Goal: Transaction & Acquisition: Purchase product/service

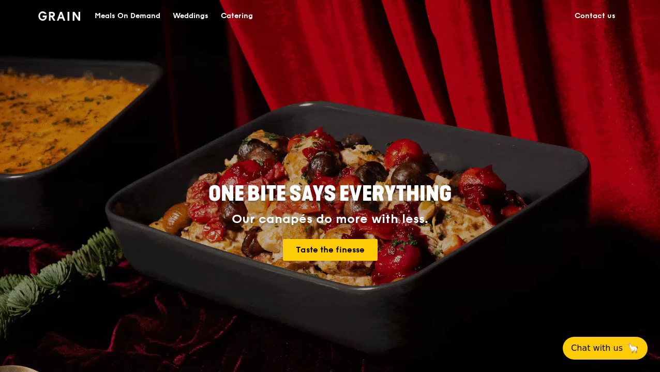
click at [139, 18] on div "Meals On Demand" at bounding box center [128, 16] width 66 height 31
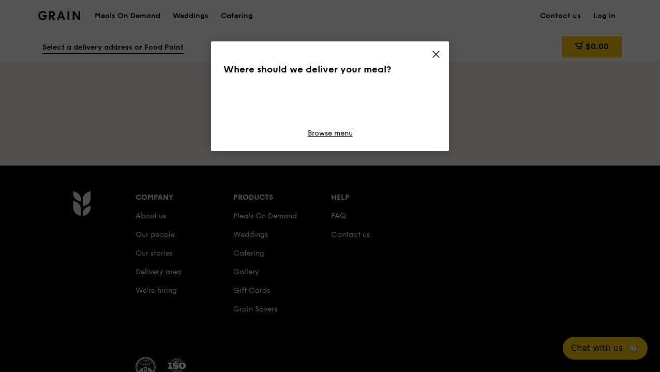
click at [228, 9] on div "Grain logo Meals On Demand Weddings Catering Contact us Log in Select a deliver…" at bounding box center [330, 226] width 660 height 453
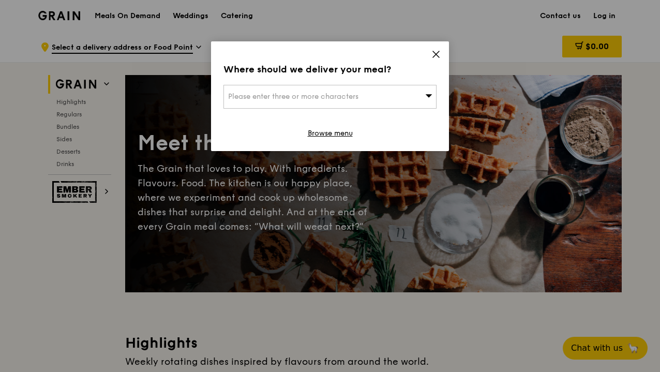
click at [435, 53] on icon at bounding box center [436, 54] width 6 height 6
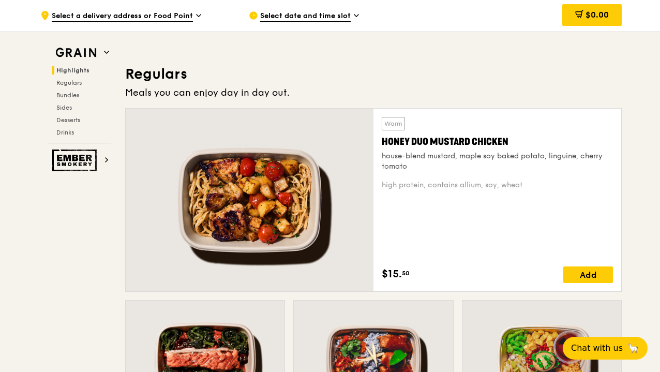
scroll to position [663, 0]
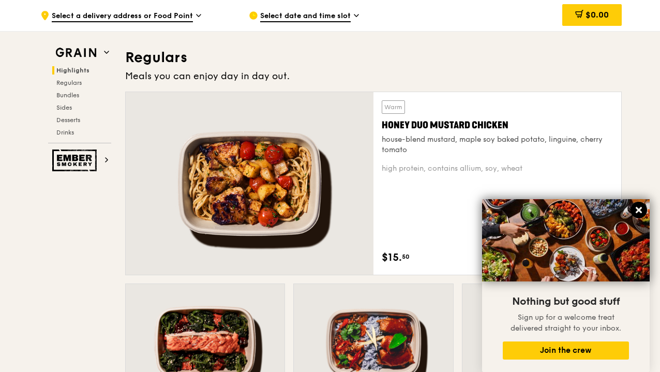
click at [638, 207] on icon at bounding box center [638, 209] width 9 height 9
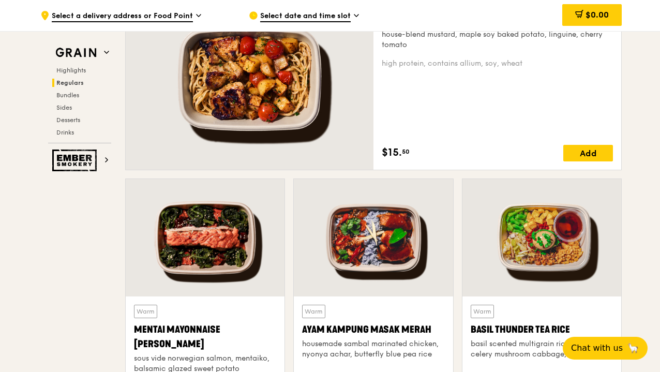
scroll to position [764, 0]
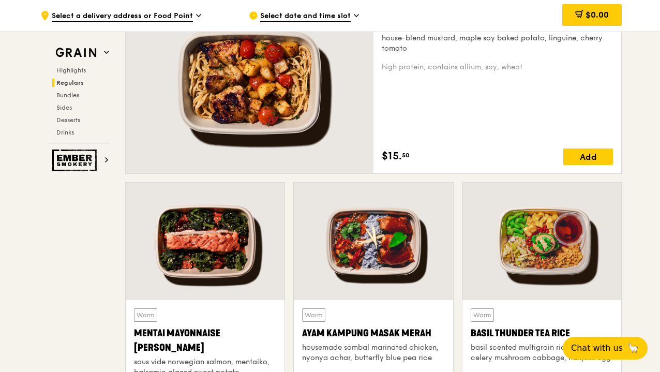
click at [518, 265] on div at bounding box center [541, 241] width 159 height 117
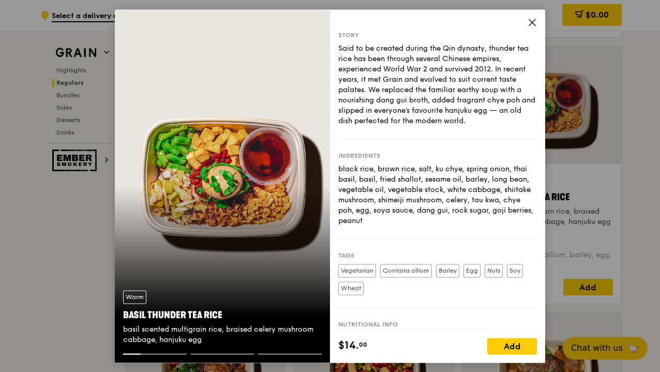
scroll to position [901, 0]
click at [314, 173] on div "Warm Basil Thunder Tea Rice basil scented multigrain rice, braised celery mushr…" at bounding box center [222, 185] width 215 height 353
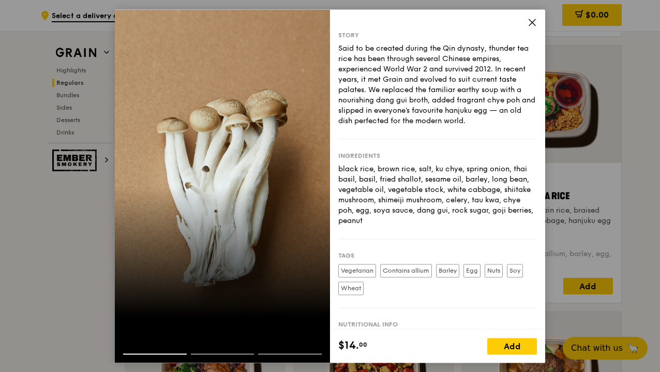
click at [311, 246] on div at bounding box center [222, 185] width 215 height 353
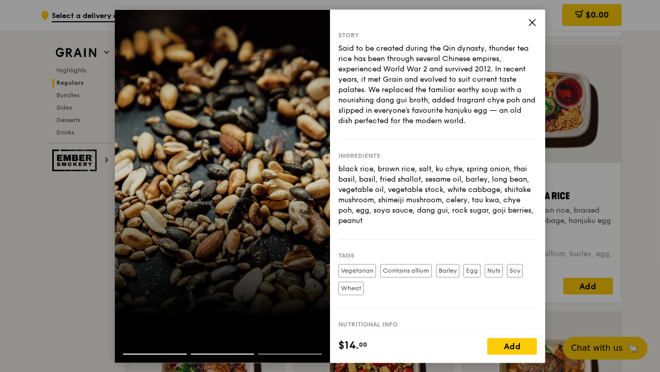
click at [311, 246] on div at bounding box center [222, 185] width 215 height 353
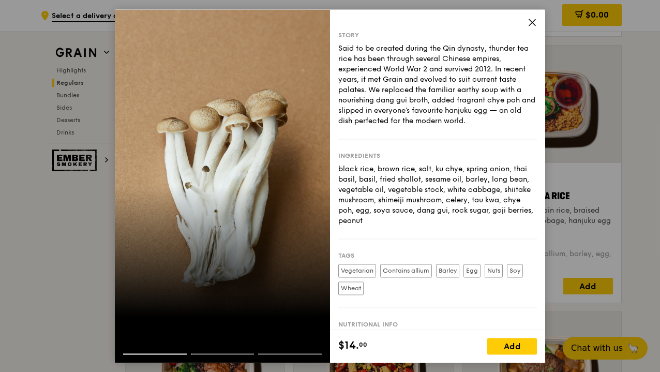
click at [527, 20] on icon at bounding box center [531, 22] width 9 height 9
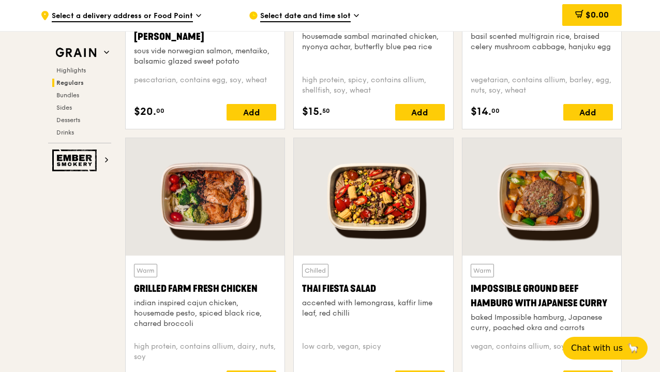
scroll to position [1076, 0]
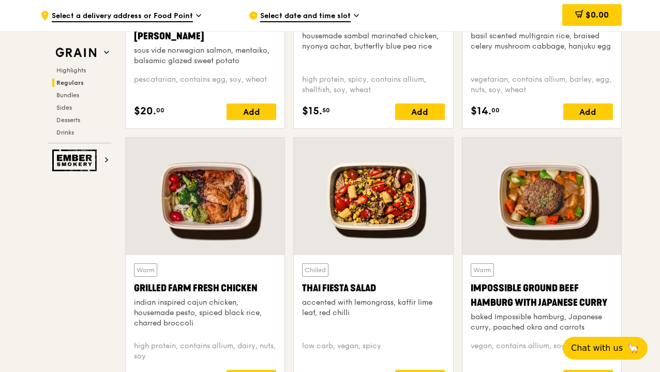
click at [225, 190] on div at bounding box center [205, 196] width 159 height 117
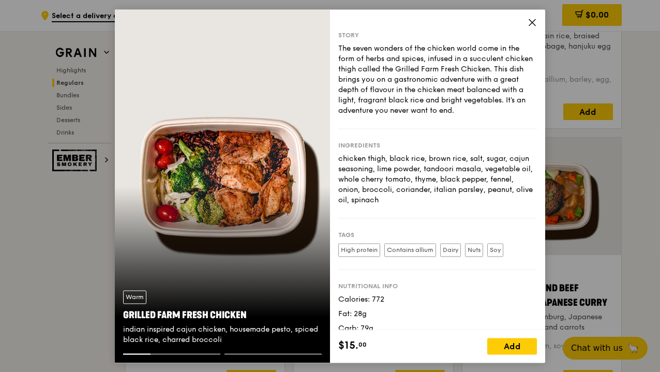
click at [531, 23] on icon at bounding box center [532, 22] width 6 height 6
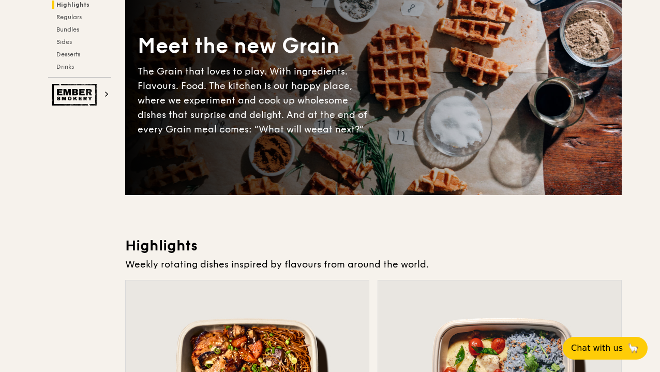
scroll to position [0, 0]
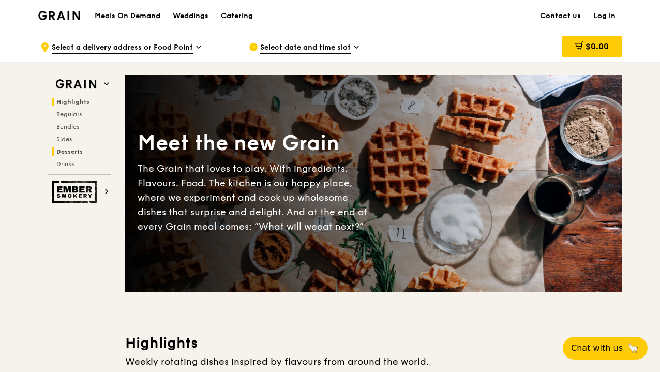
click at [82, 149] on span "Desserts" at bounding box center [69, 151] width 26 height 7
click at [140, 12] on h1 "Meals On Demand" at bounding box center [128, 16] width 66 height 10
click at [326, 14] on div "Meals On Demand Weddings Catering Contact us Log in" at bounding box center [329, 16] width 583 height 32
click at [130, 19] on h1 "Meals On Demand" at bounding box center [128, 16] width 66 height 10
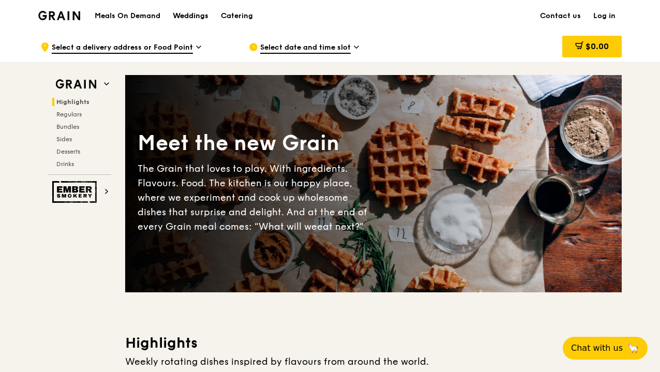
click at [190, 17] on div "Weddings" at bounding box center [191, 16] width 36 height 31
click at [219, 17] on link "Catering" at bounding box center [237, 16] width 44 height 31
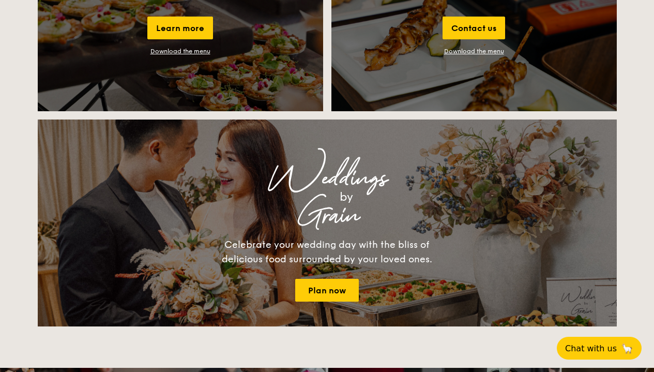
scroll to position [1263, 0]
